Goal: Task Accomplishment & Management: Use online tool/utility

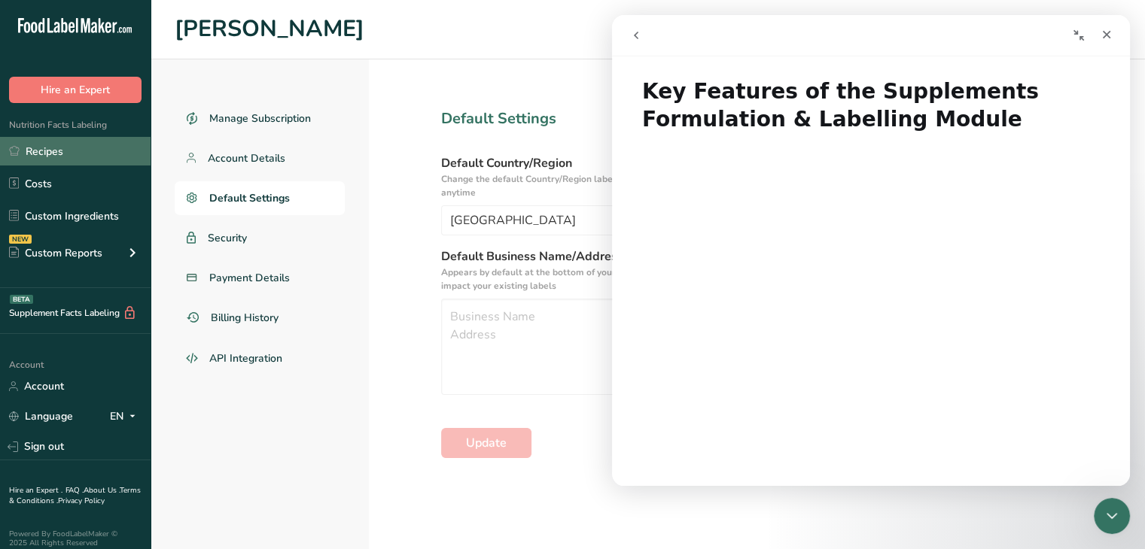
drag, startPoint x: 0, startPoint y: 0, endPoint x: 48, endPoint y: 153, distance: 160.2
click at [48, 153] on link "Recipes" at bounding box center [75, 151] width 151 height 29
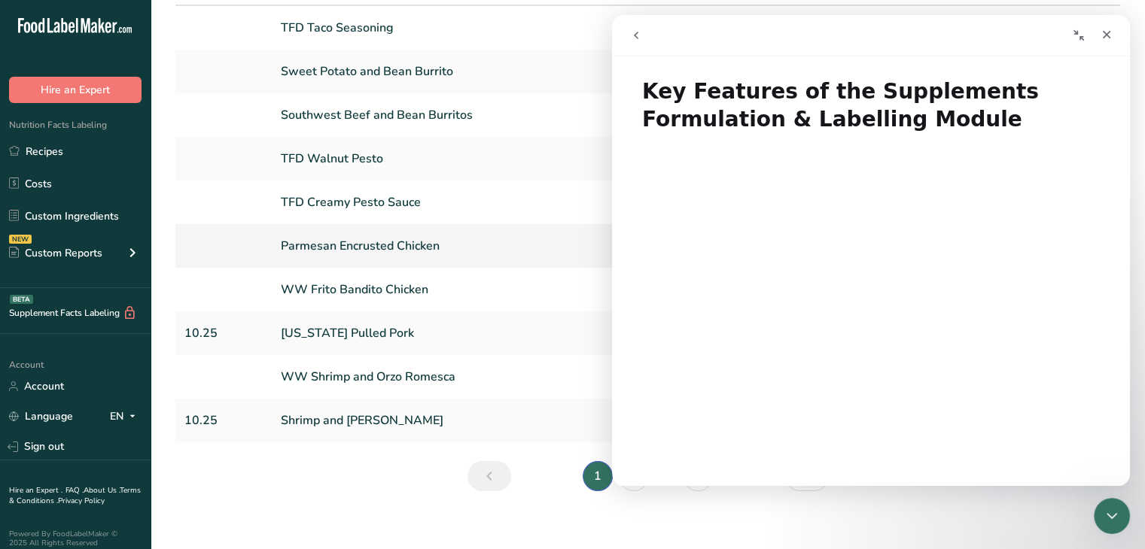
scroll to position [141, 0]
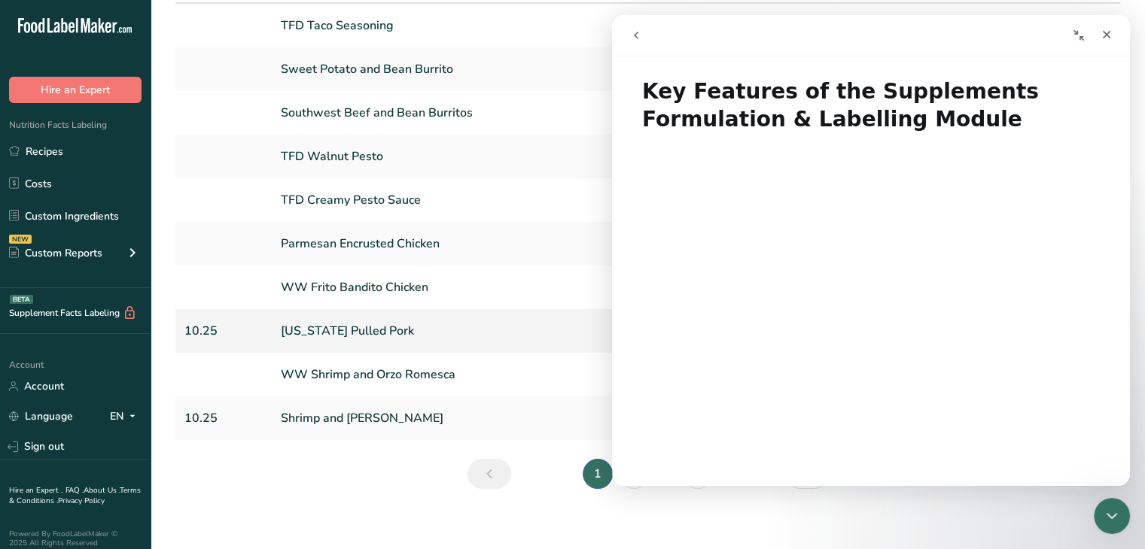
click at [344, 328] on link "[US_STATE] Pulled Pork" at bounding box center [484, 331] width 406 height 32
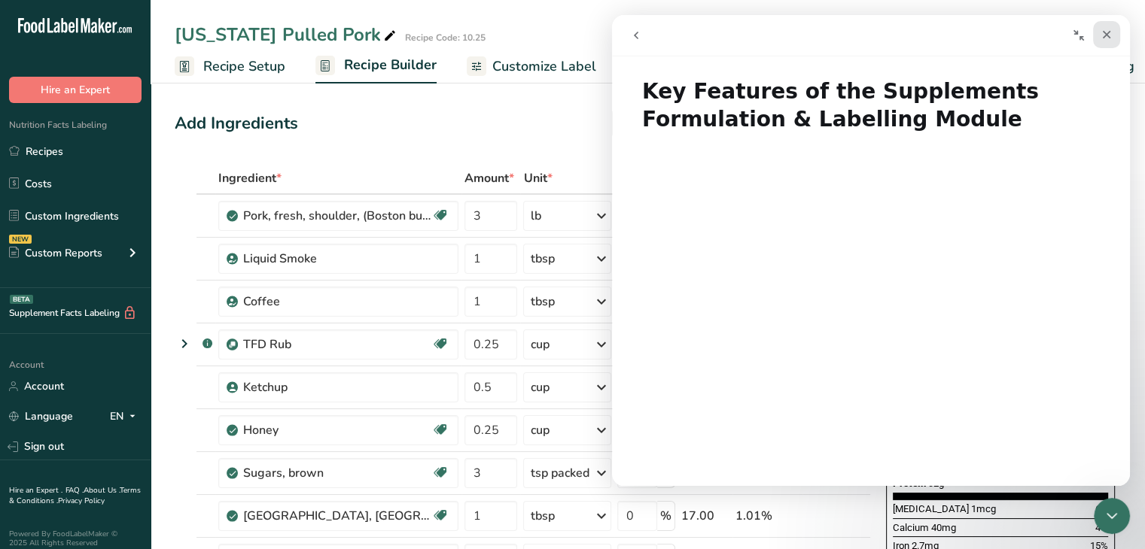
click at [1106, 35] on icon "Close" at bounding box center [1107, 35] width 8 height 8
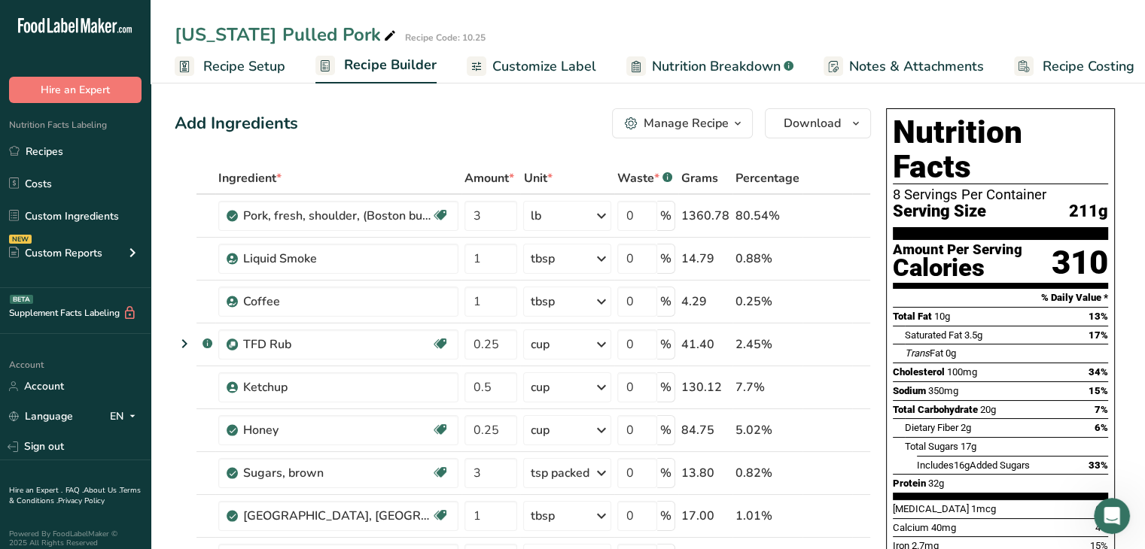
click at [492, 72] on span "Customize Label" at bounding box center [544, 66] width 104 height 20
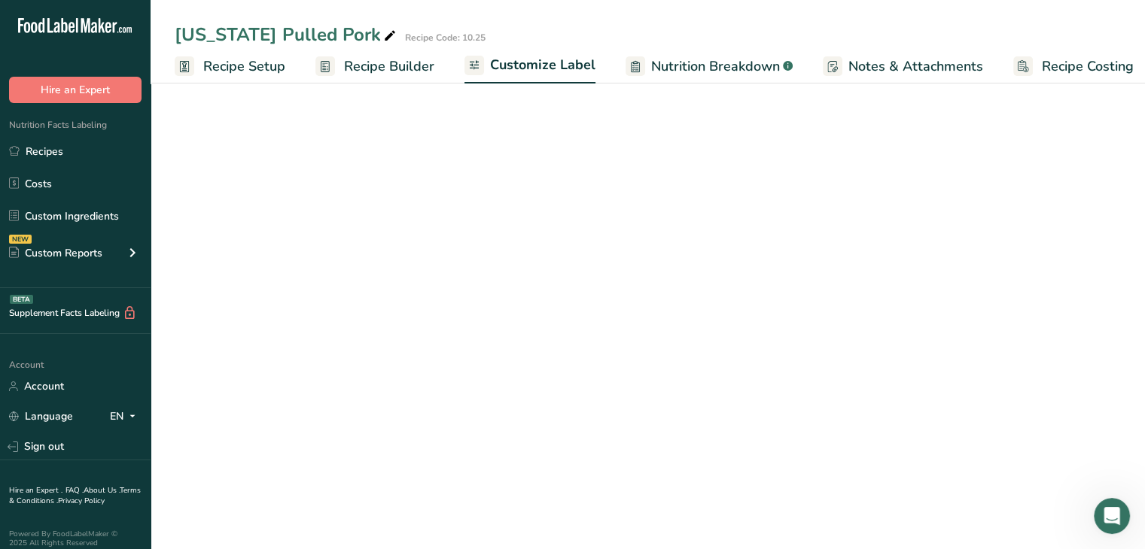
scroll to position [0, 13]
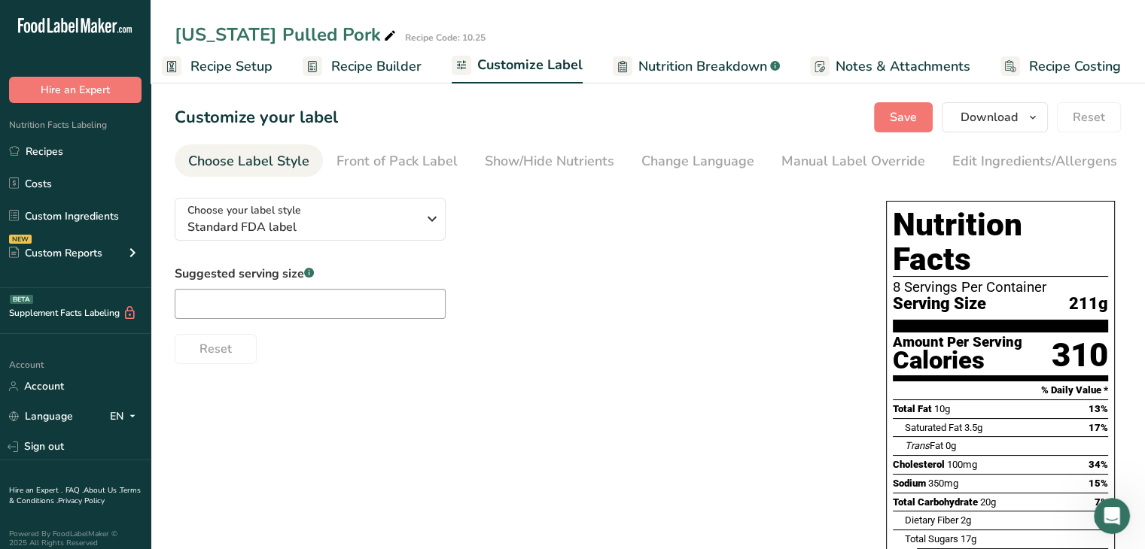
click at [259, 58] on span "Recipe Setup" at bounding box center [231, 66] width 82 height 20
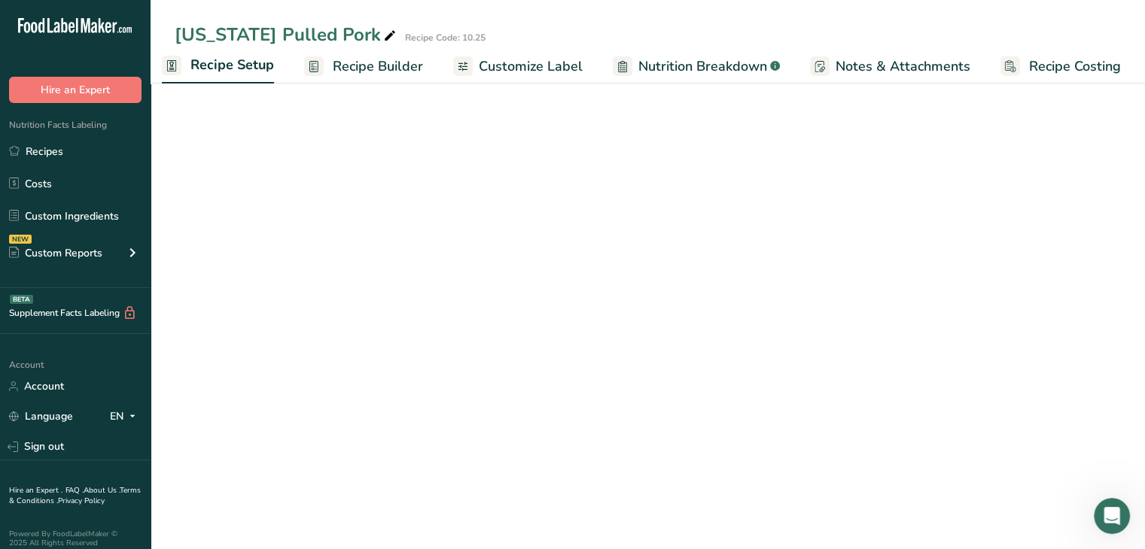
scroll to position [0, 5]
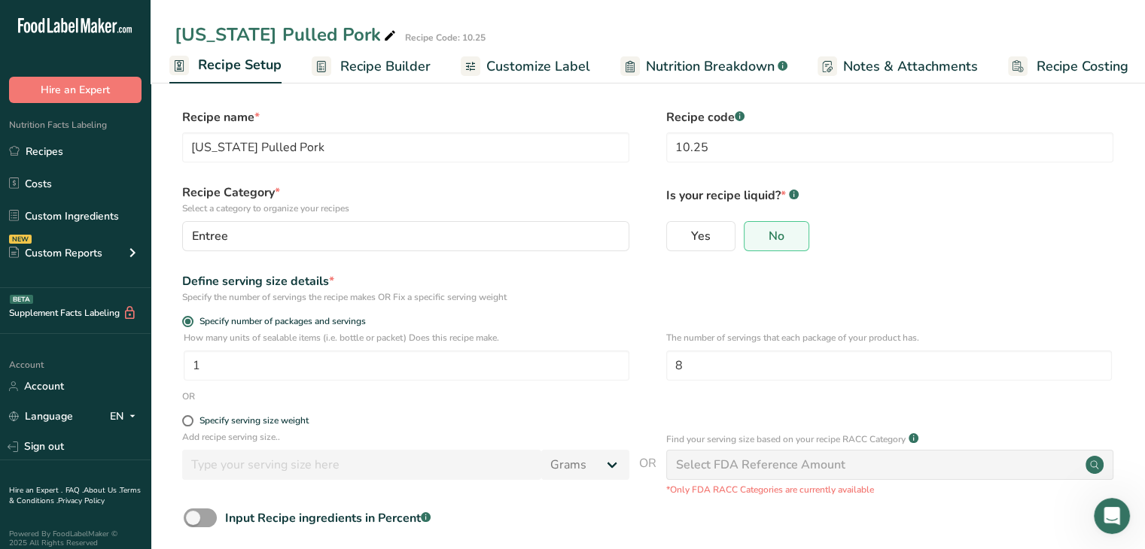
click at [506, 73] on span "Customize Label" at bounding box center [538, 66] width 104 height 20
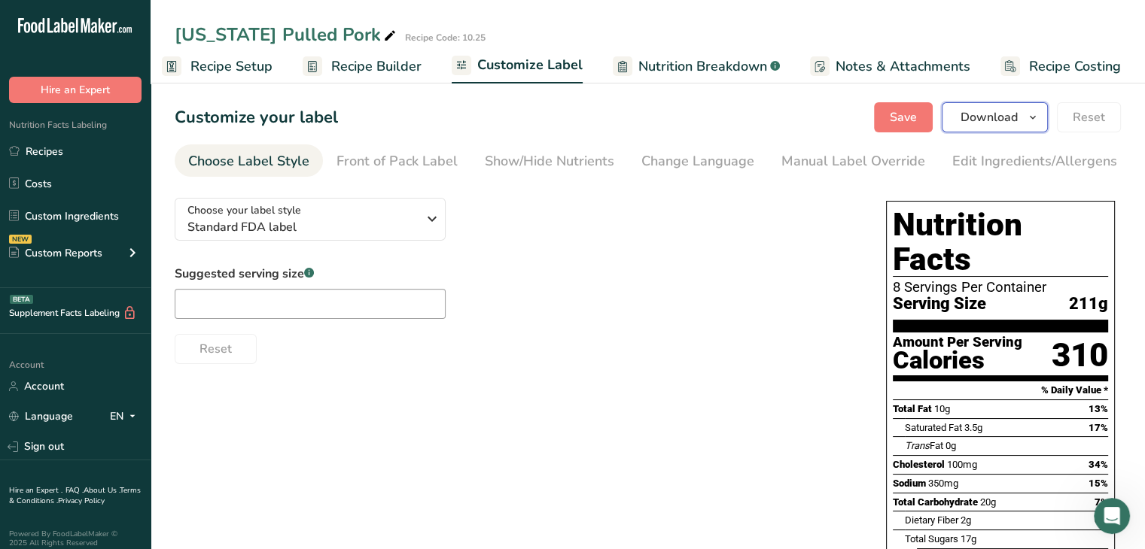
click at [970, 111] on span "Download" at bounding box center [988, 117] width 57 height 18
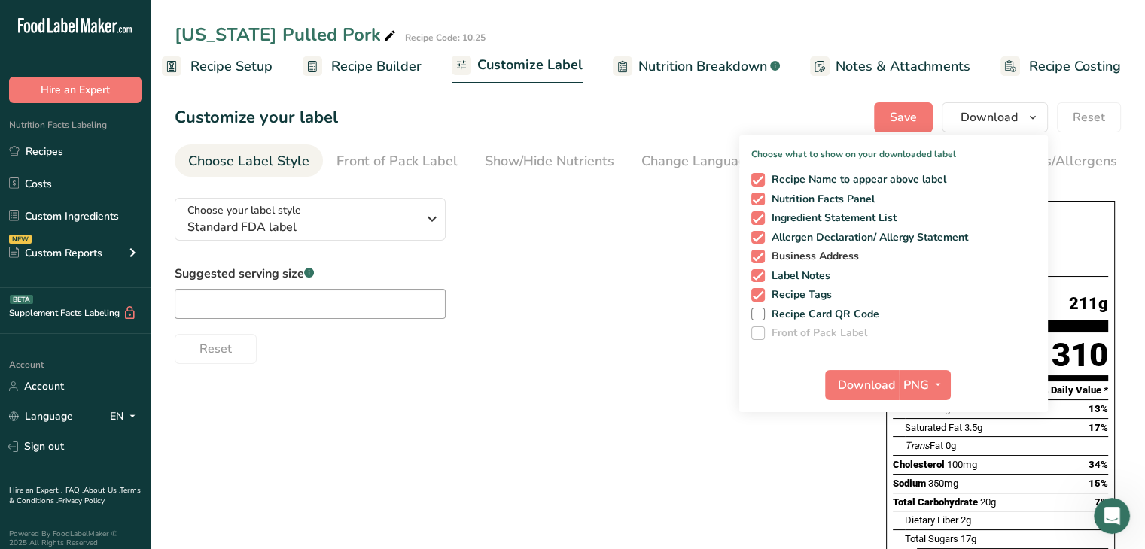
click at [759, 255] on span at bounding box center [758, 257] width 14 height 14
click at [759, 255] on input "Business Address" at bounding box center [756, 256] width 10 height 10
checkbox input "false"
click at [757, 293] on span at bounding box center [758, 295] width 14 height 14
click at [757, 293] on input "Recipe Tags" at bounding box center [756, 295] width 10 height 10
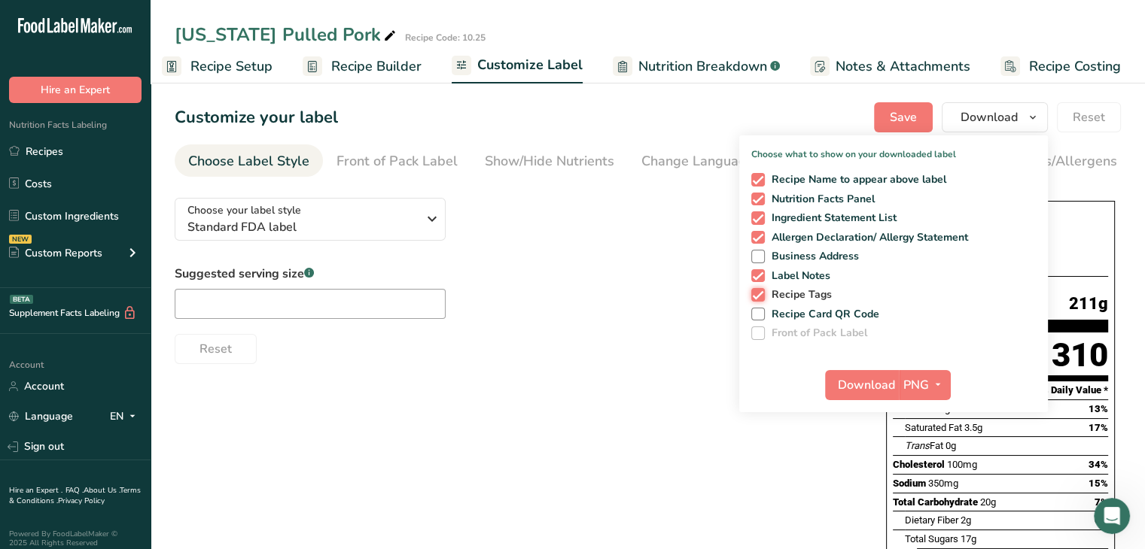
checkbox input "false"
click at [758, 183] on span at bounding box center [758, 180] width 14 height 14
click at [758, 183] on input "Recipe Name to appear above label" at bounding box center [756, 180] width 10 height 10
checkbox input "false"
click at [878, 379] on span "Download" at bounding box center [866, 385] width 57 height 18
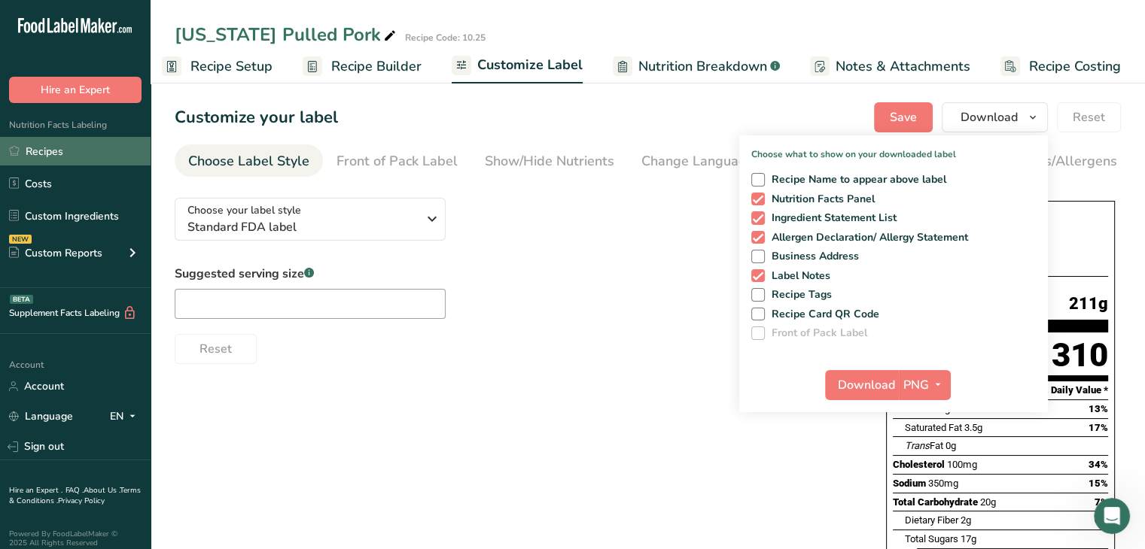
click at [36, 145] on link "Recipes" at bounding box center [75, 151] width 151 height 29
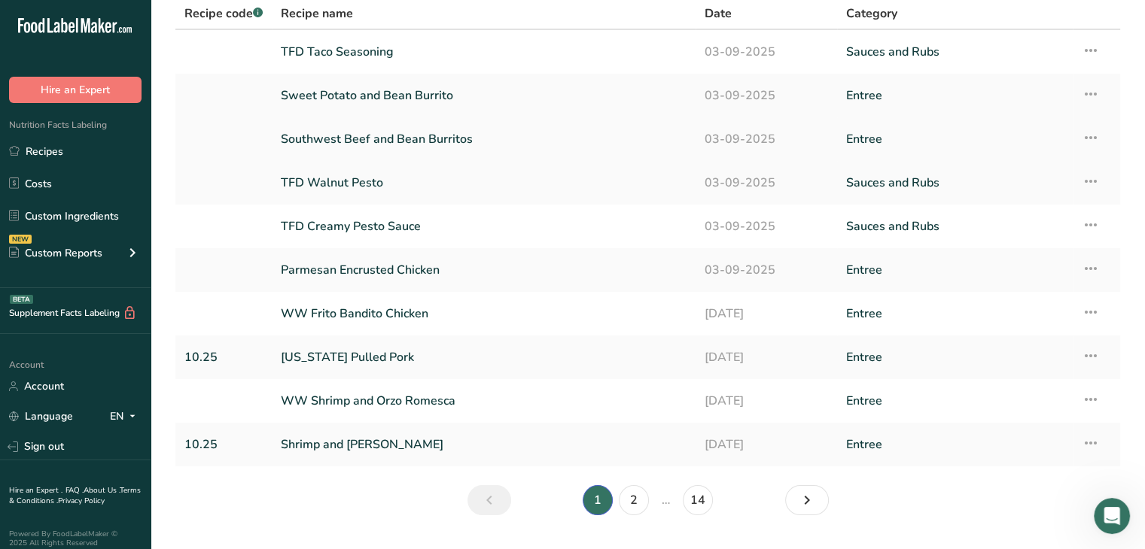
scroll to position [126, 0]
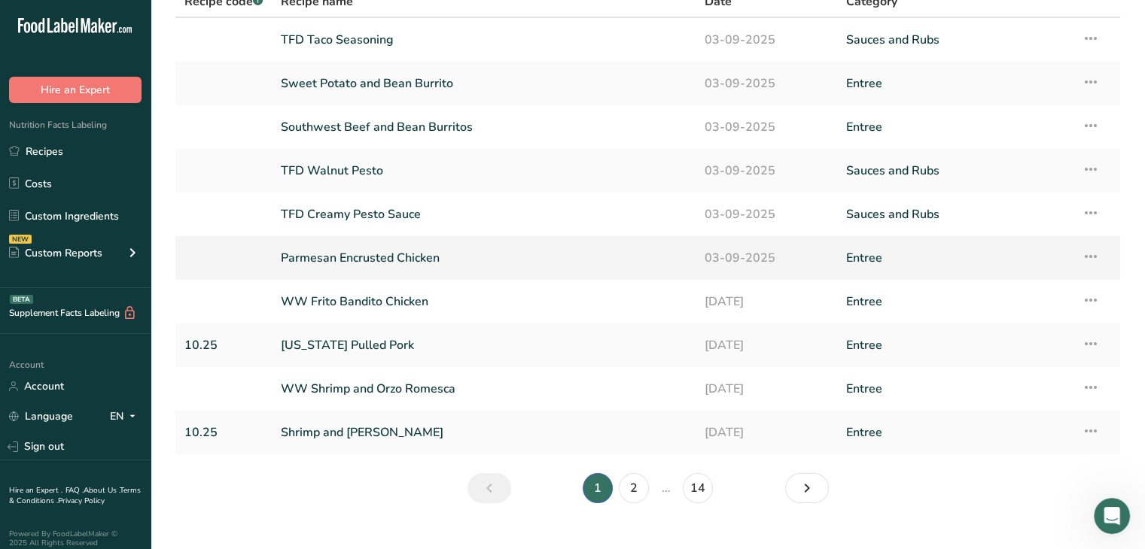
click at [463, 267] on link "Parmesan Encrusted Chicken" at bounding box center [484, 258] width 406 height 32
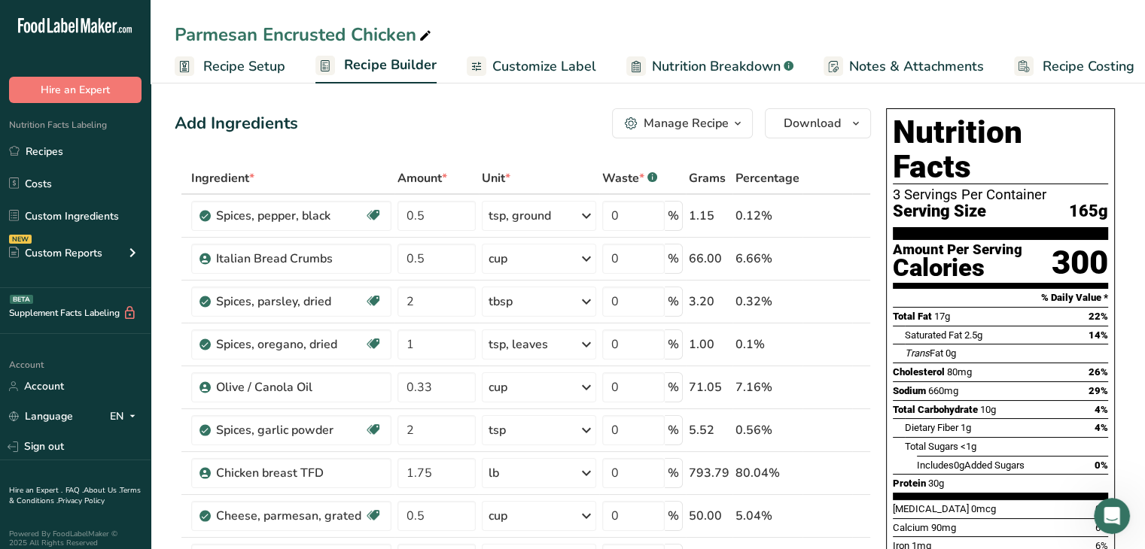
click at [527, 70] on span "Customize Label" at bounding box center [544, 66] width 104 height 20
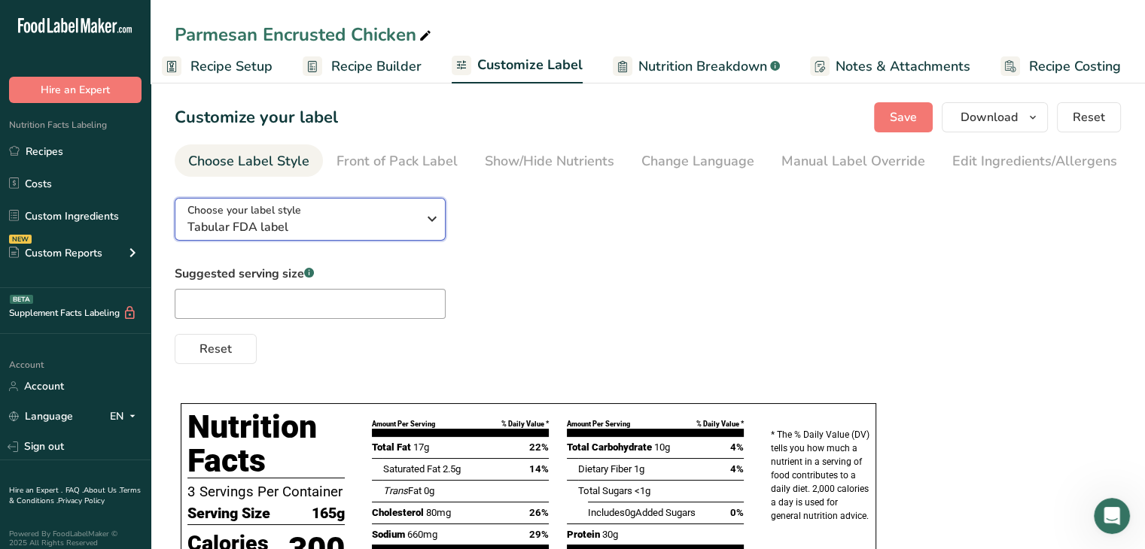
click at [419, 214] on div "Choose your label style Tabular FDA label" at bounding box center [307, 219] width 241 height 34
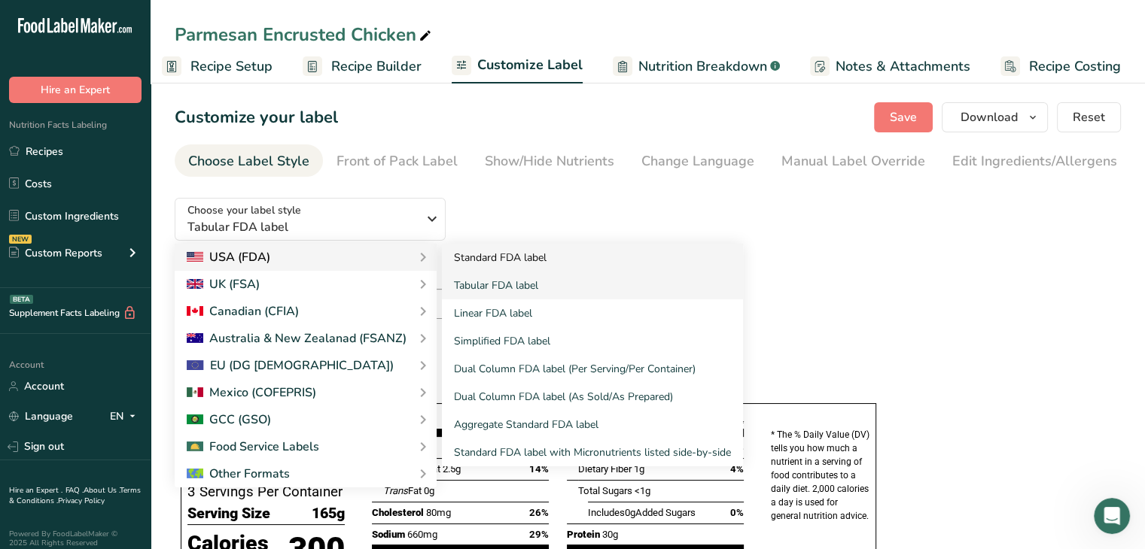
click at [493, 260] on link "Standard FDA label" at bounding box center [592, 258] width 301 height 28
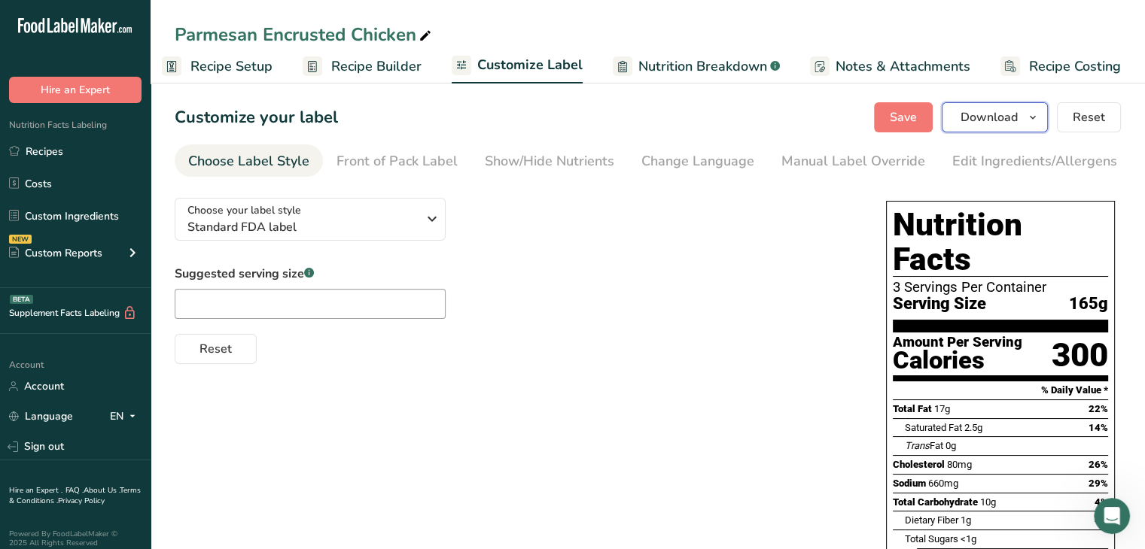
click at [1006, 121] on span "Download" at bounding box center [988, 117] width 57 height 18
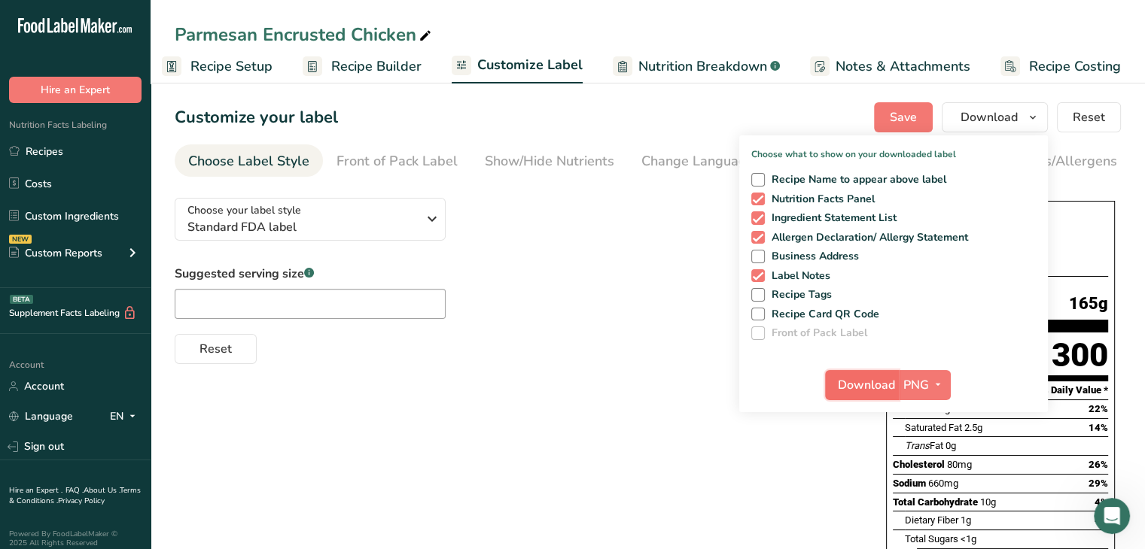
click at [845, 388] on span "Download" at bounding box center [866, 385] width 57 height 18
click at [694, 221] on div "Choose your label style Standard FDA label USA (FDA) Standard FDA label Tabular…" at bounding box center [515, 275] width 681 height 178
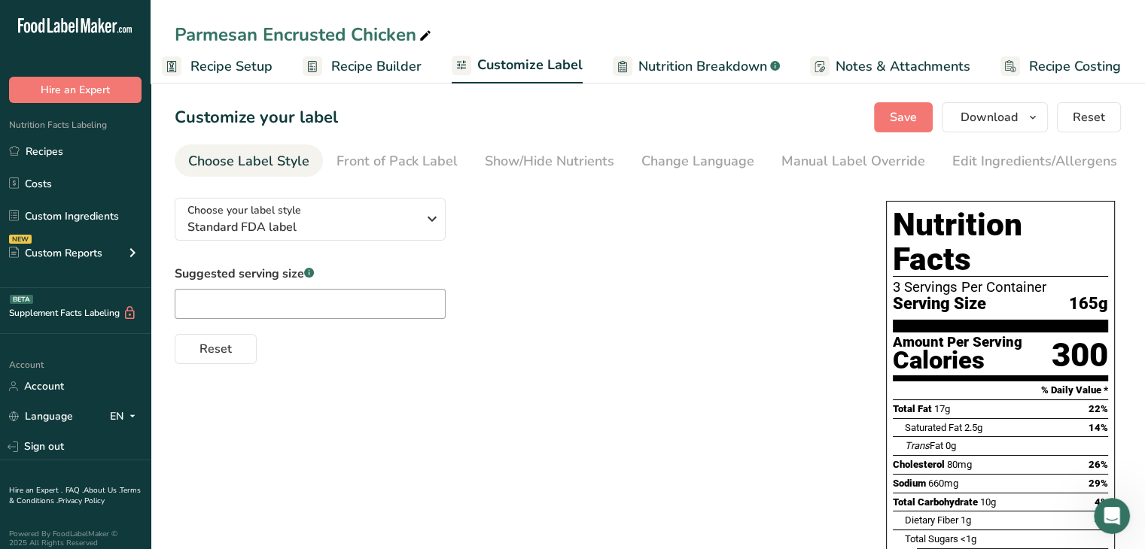
click at [385, 245] on div "Choose your label style Standard FDA label USA (FDA) Standard FDA label Tabular…" at bounding box center [515, 275] width 681 height 178
click at [364, 226] on span "Standard FDA label" at bounding box center [302, 227] width 230 height 18
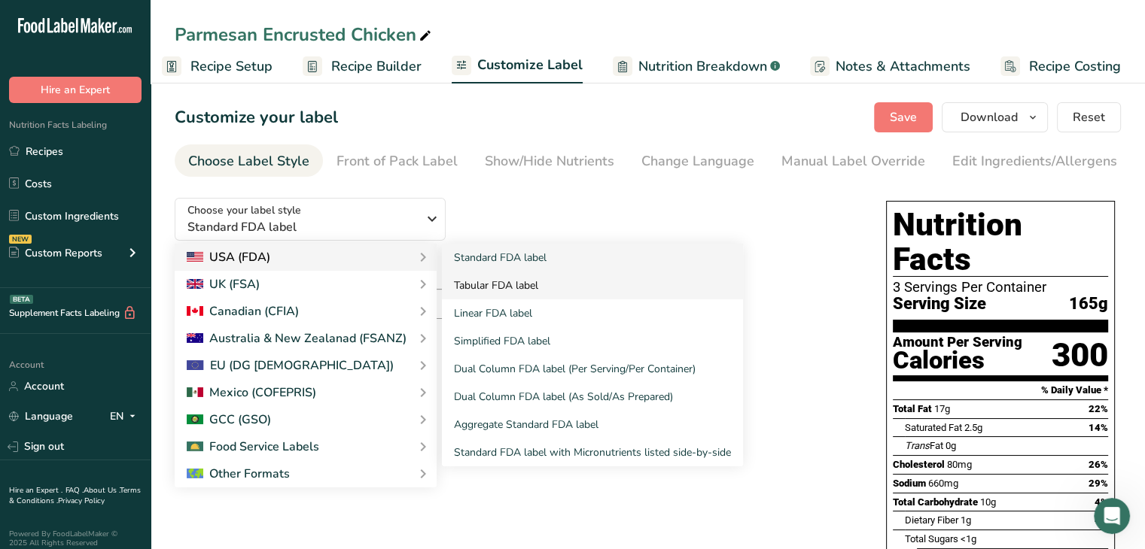
click at [542, 280] on link "Tabular FDA label" at bounding box center [592, 286] width 301 height 28
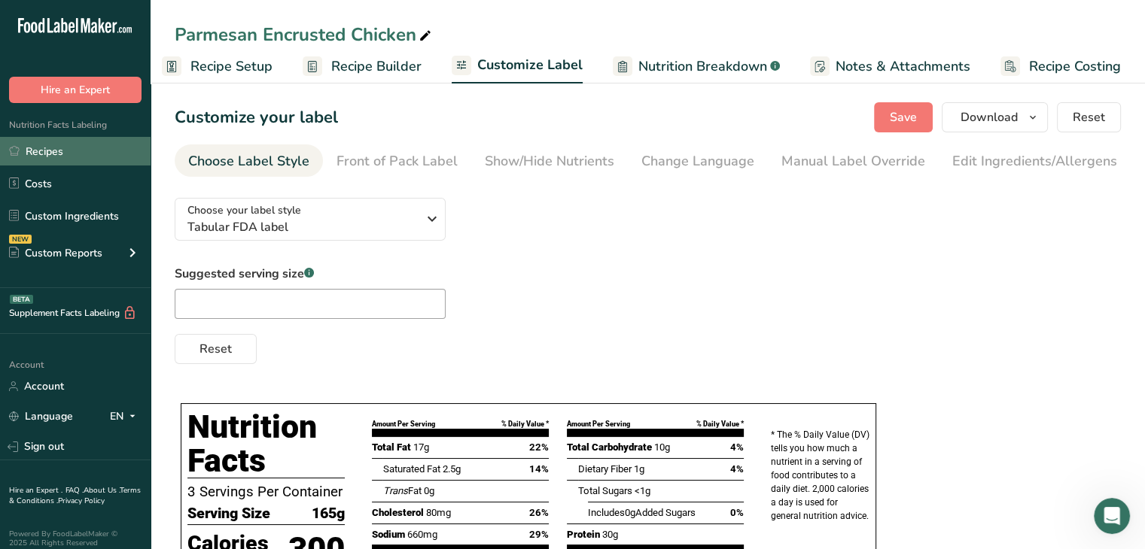
click at [80, 155] on link "Recipes" at bounding box center [75, 151] width 151 height 29
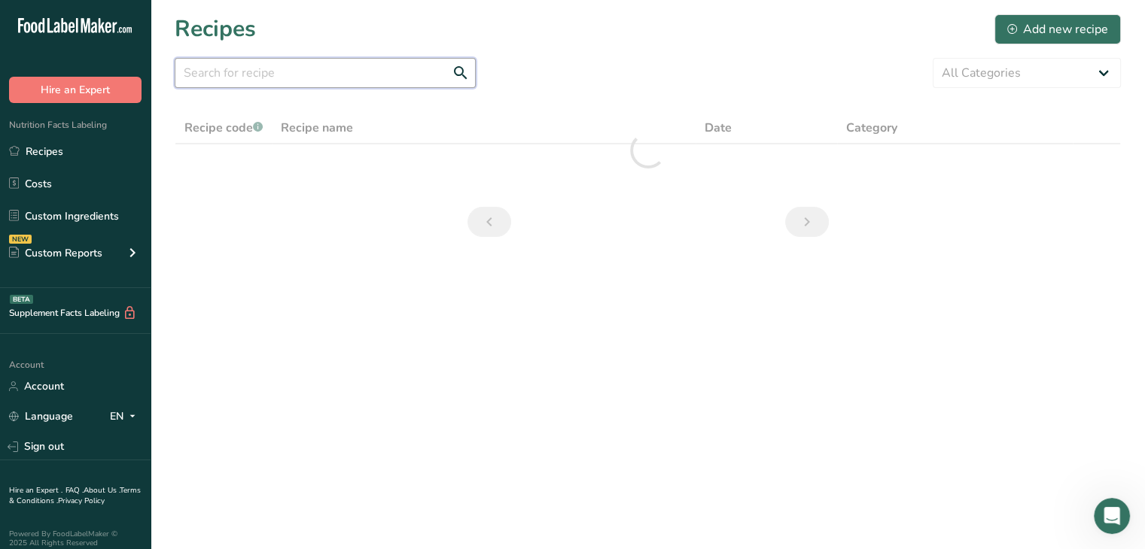
click at [308, 81] on input "text" at bounding box center [325, 73] width 301 height 30
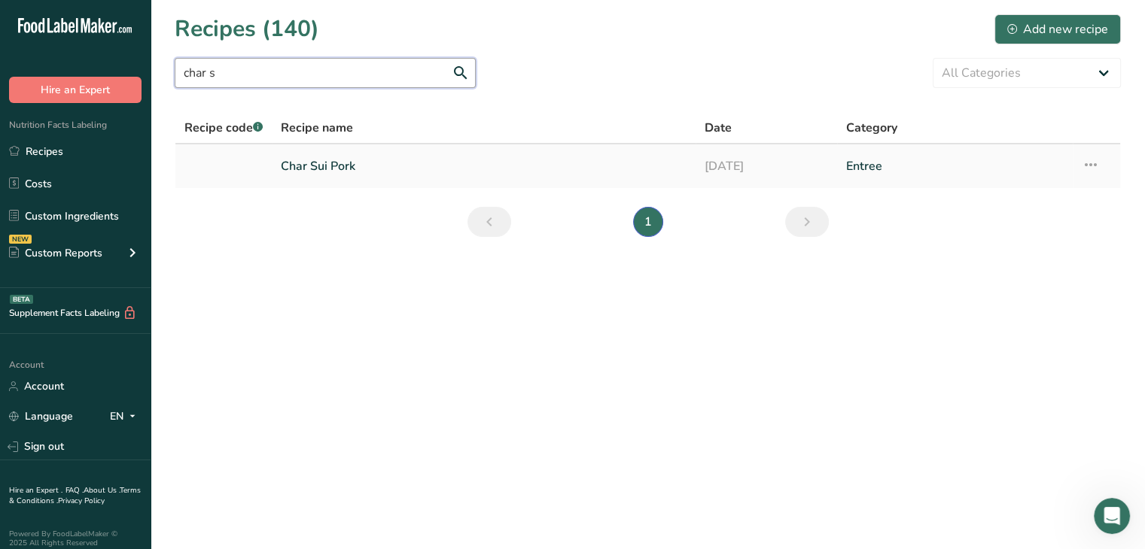
type input "char s"
click at [358, 170] on link "Char Sui Pork" at bounding box center [484, 167] width 406 height 32
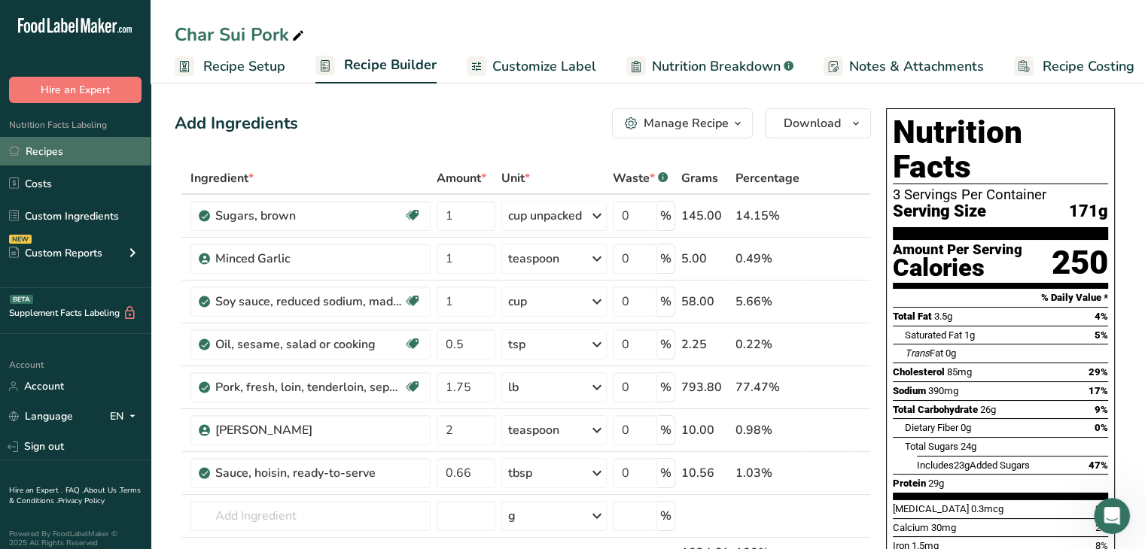
click at [64, 149] on link "Recipes" at bounding box center [75, 151] width 151 height 29
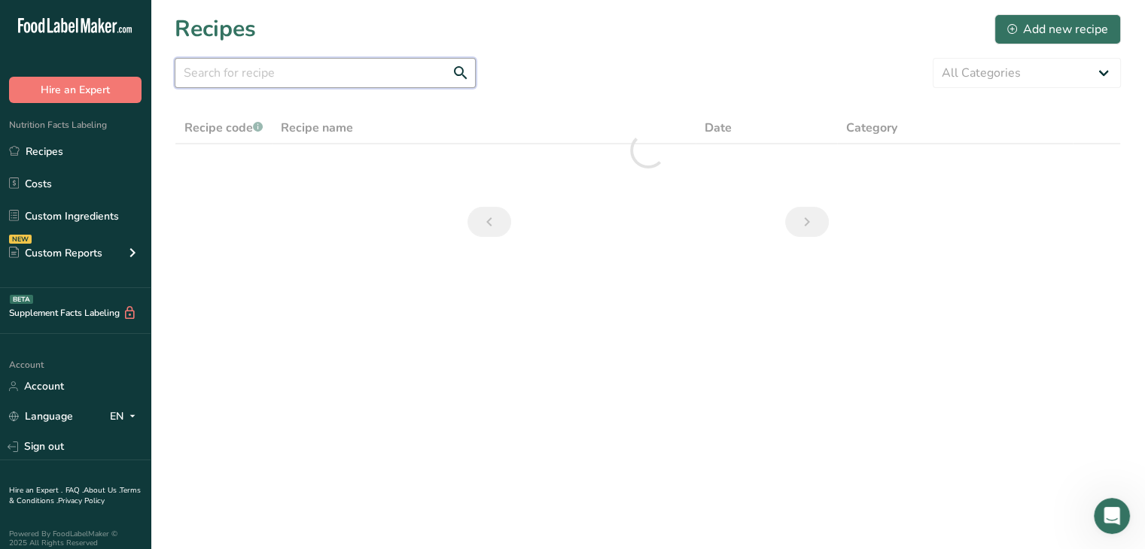
click at [345, 69] on input "text" at bounding box center [325, 73] width 301 height 30
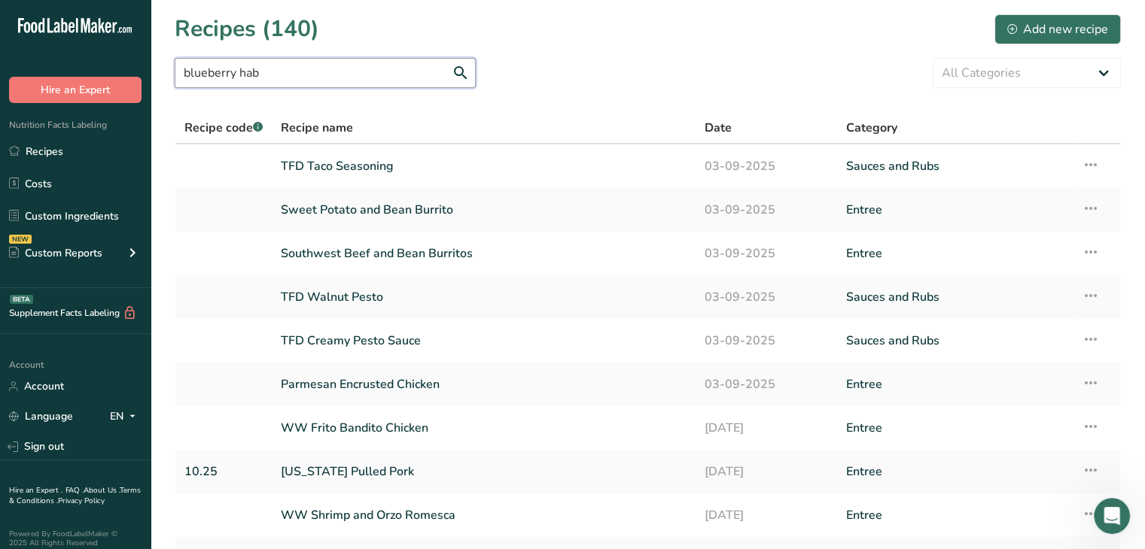
type input "blueberry hab"
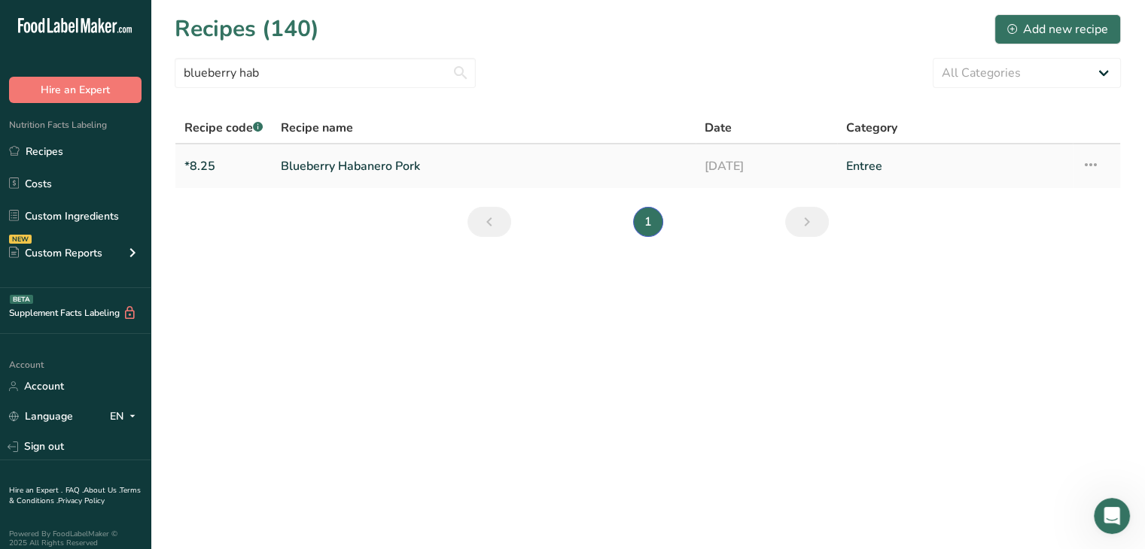
click at [387, 164] on link "Blueberry Habanero Pork" at bounding box center [484, 167] width 406 height 32
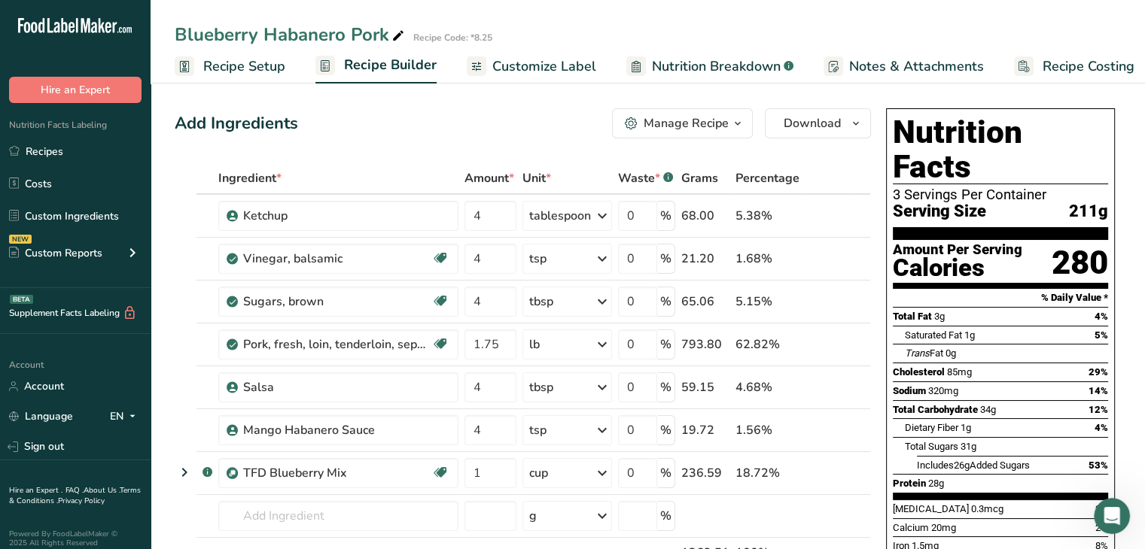
click at [522, 61] on span "Customize Label" at bounding box center [544, 66] width 104 height 20
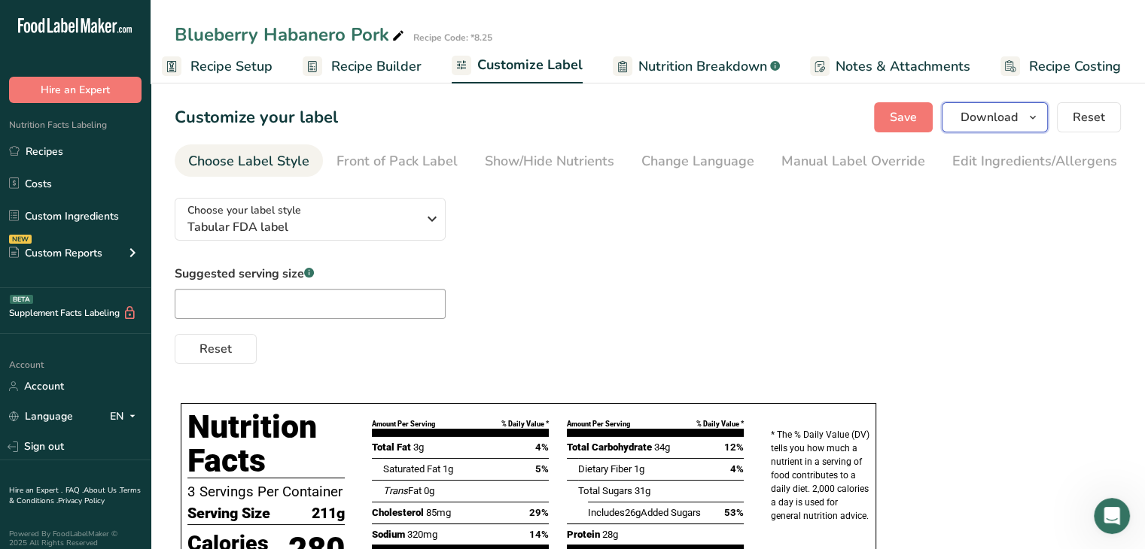
click at [973, 116] on span "Download" at bounding box center [988, 117] width 57 height 18
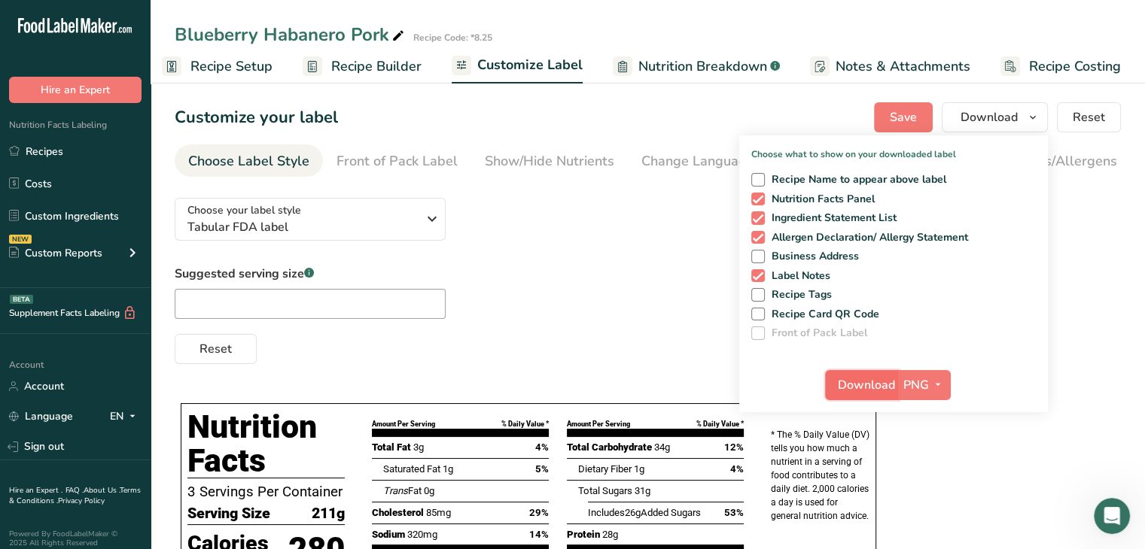
click at [848, 391] on span "Download" at bounding box center [866, 385] width 57 height 18
click at [50, 151] on link "Recipes" at bounding box center [75, 151] width 151 height 29
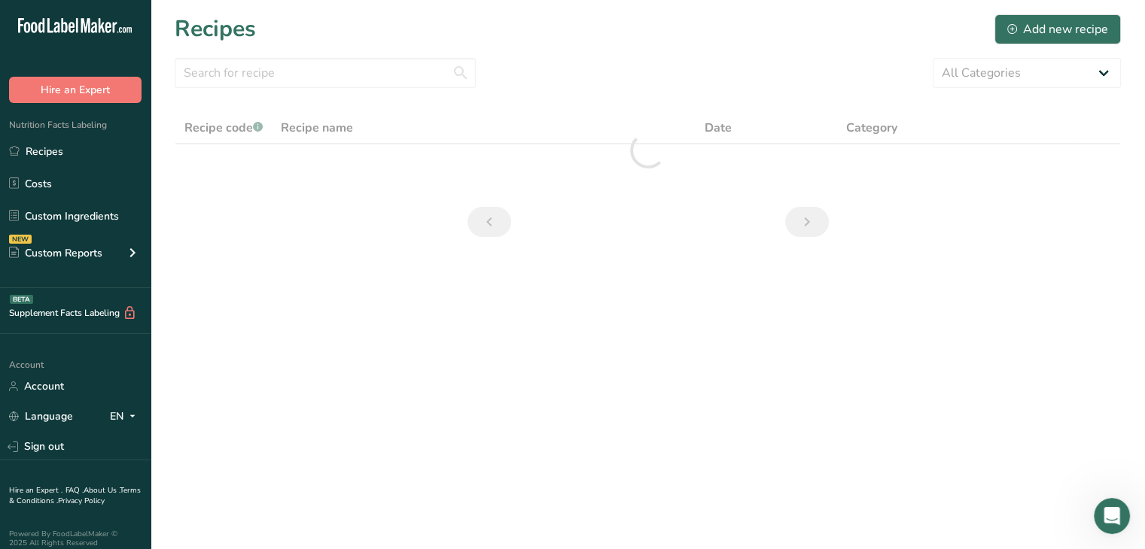
click at [277, 88] on section "Recipes Add new recipe All Categories Baked Goods [GEOGRAPHIC_DATA] Confectione…" at bounding box center [648, 130] width 994 height 261
click at [260, 65] on input "text" at bounding box center [325, 73] width 301 height 30
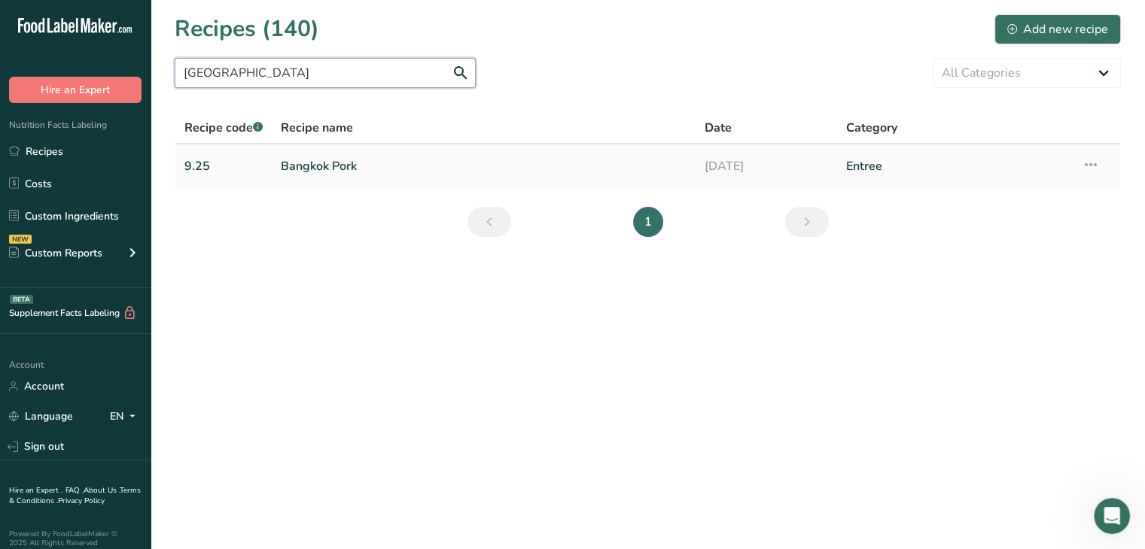
type input "[GEOGRAPHIC_DATA]"
click at [327, 173] on link "Bangkok Pork" at bounding box center [484, 167] width 406 height 32
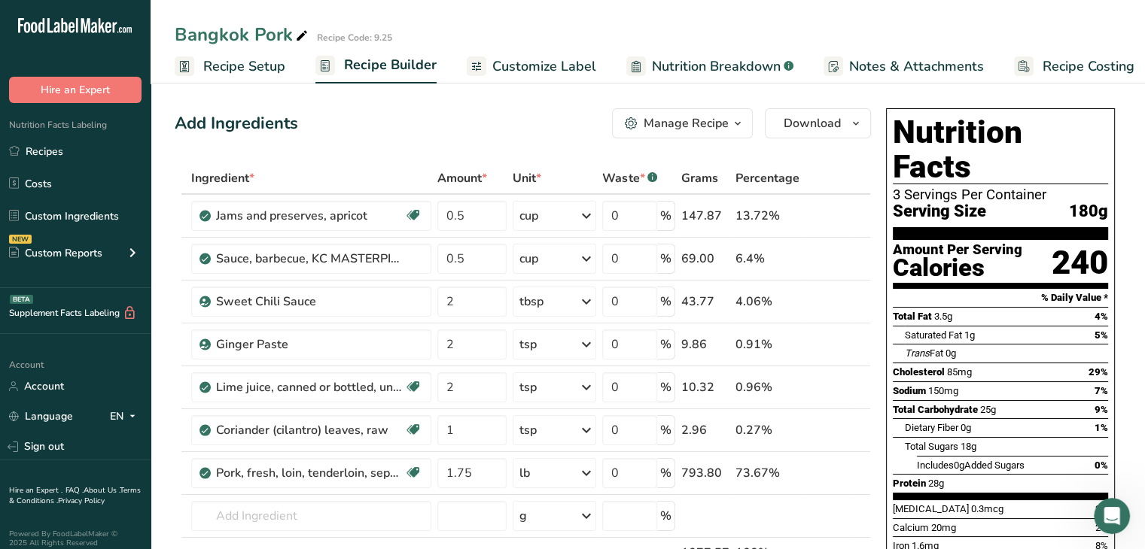
click at [510, 79] on link "Customize Label" at bounding box center [531, 67] width 129 height 34
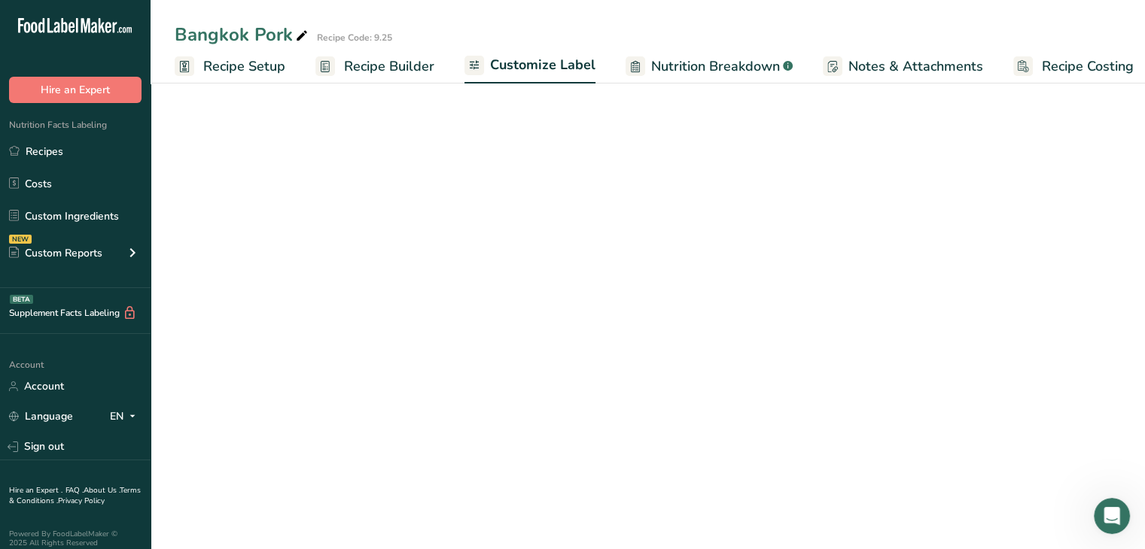
scroll to position [0, 13]
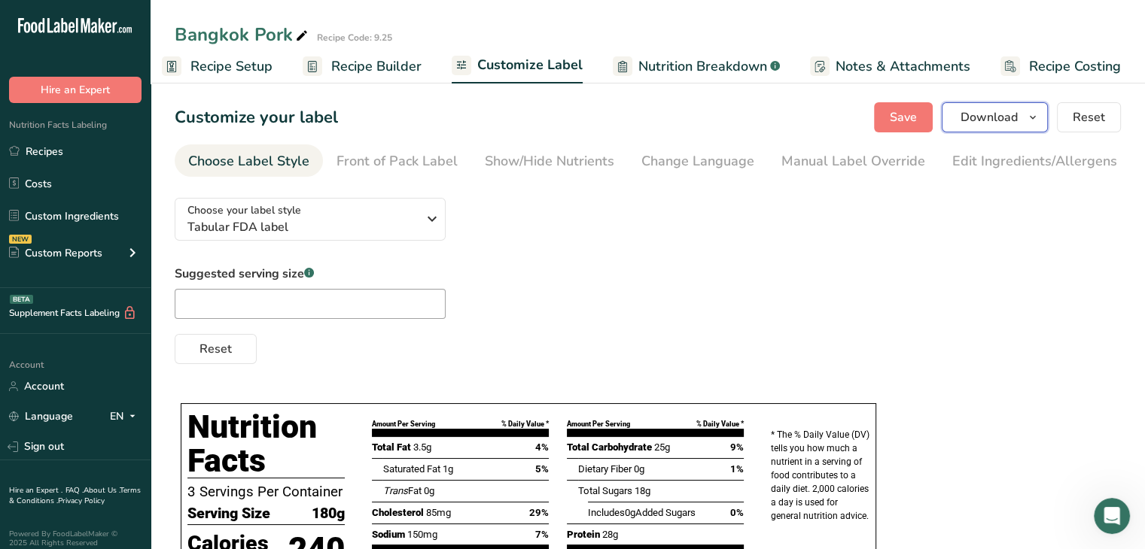
click at [1018, 114] on span "Download" at bounding box center [988, 117] width 57 height 18
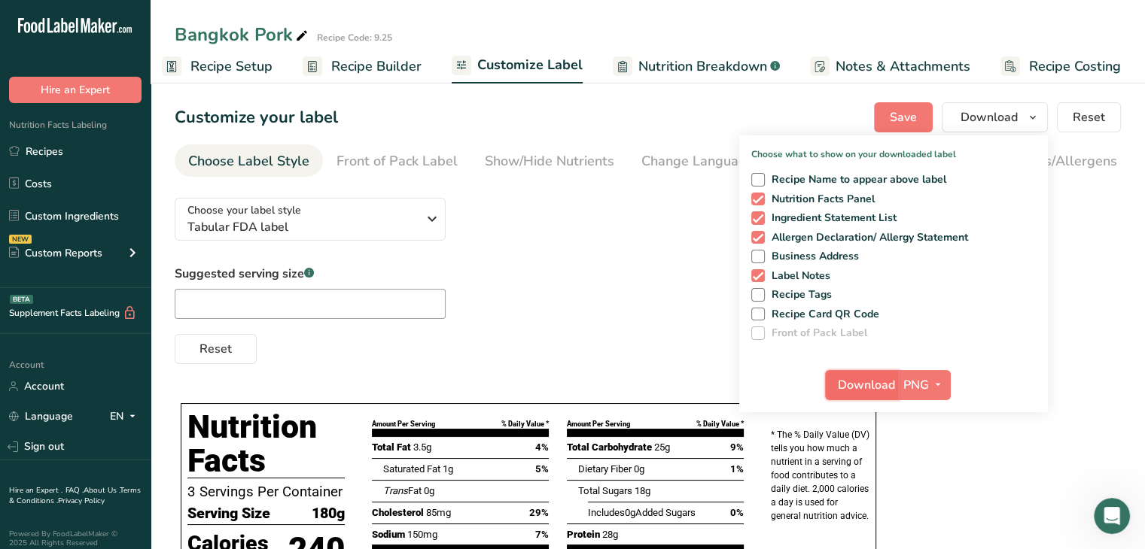
click at [853, 388] on span "Download" at bounding box center [866, 385] width 57 height 18
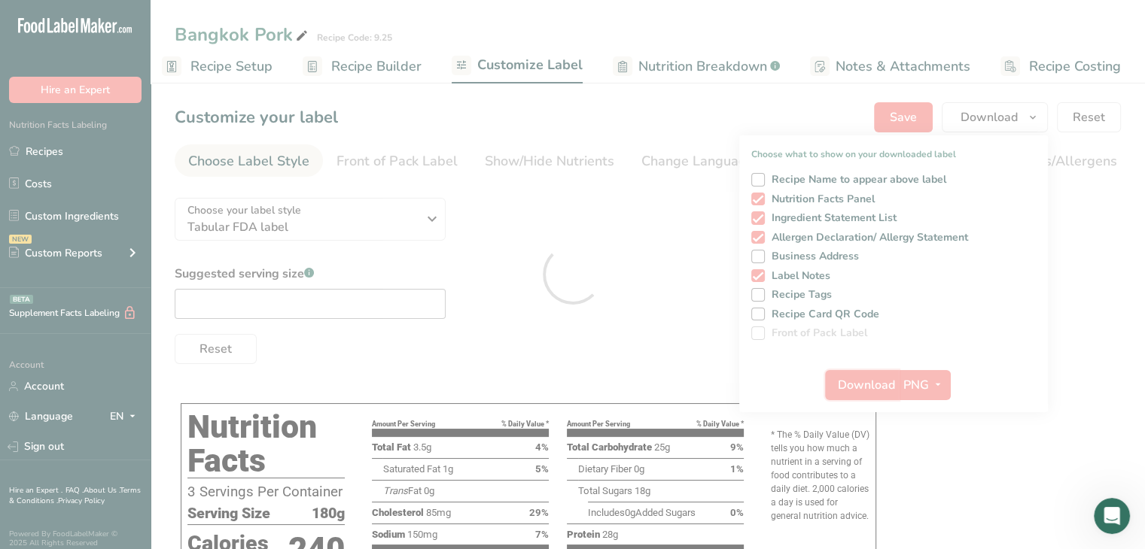
scroll to position [0, 0]
